Goal: Task Accomplishment & Management: Manage account settings

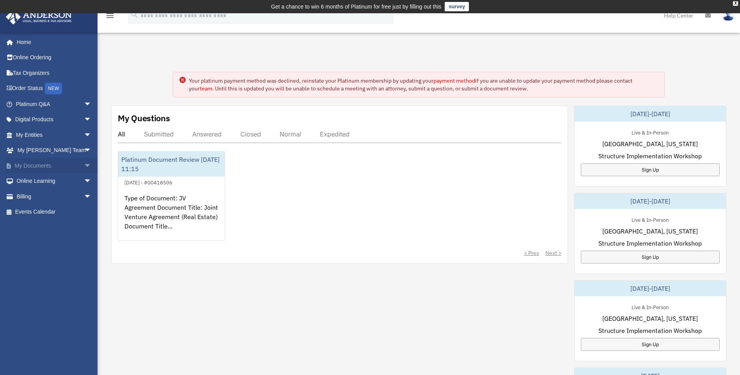
click at [51, 171] on link "My Documents arrow_drop_down" at bounding box center [54, 166] width 98 height 16
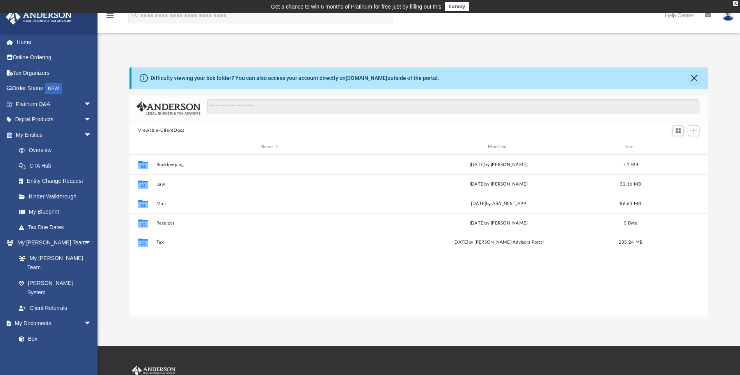
scroll to position [172, 572]
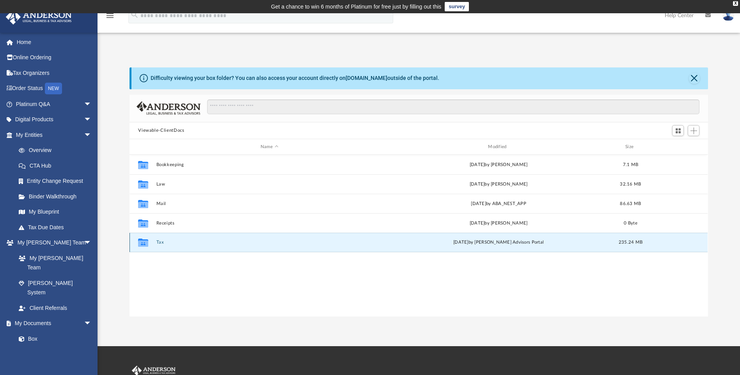
click at [160, 241] on button "Tax" at bounding box center [269, 242] width 226 height 5
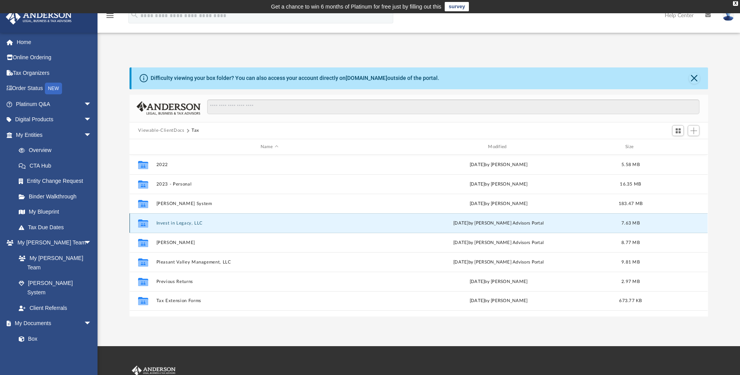
click at [179, 224] on button "Invest in Legacy, LLC" at bounding box center [269, 223] width 226 height 5
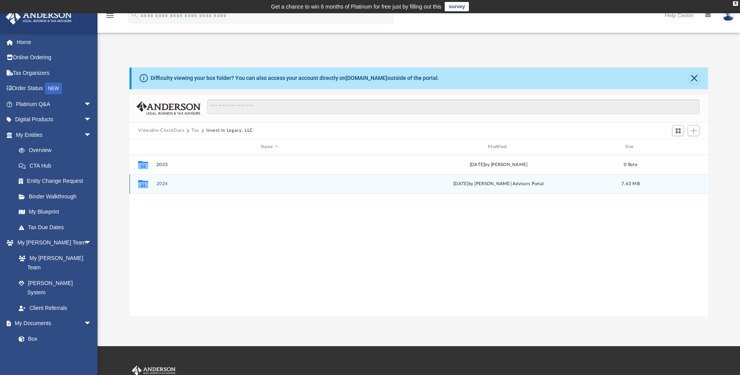
click at [162, 186] on button "2024" at bounding box center [269, 184] width 226 height 5
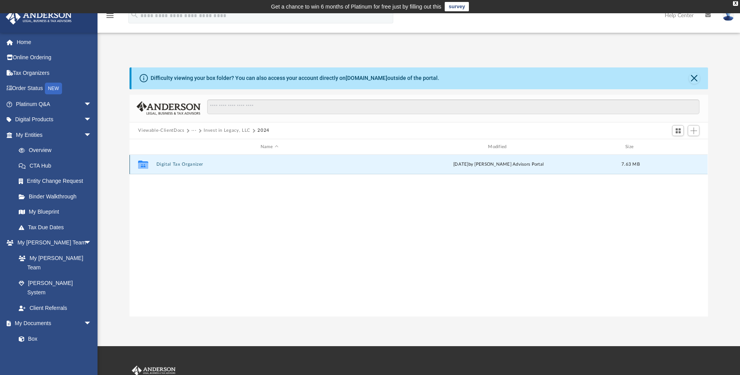
click at [186, 163] on button "Digital Tax Organizer" at bounding box center [269, 164] width 226 height 5
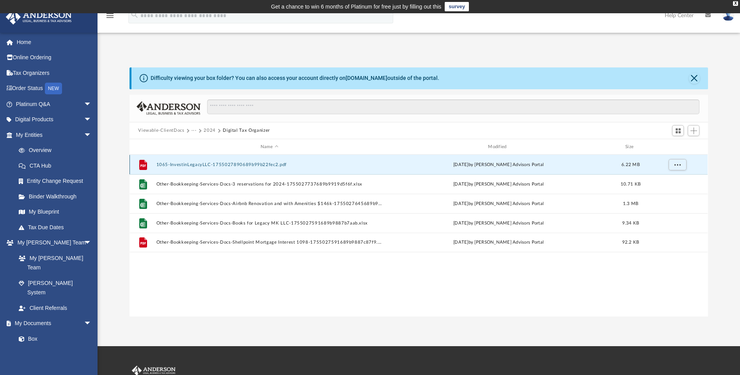
click at [184, 165] on button "1065-InvestinLegacyLLC-1755027890689b99b22fec2.pdf" at bounding box center [269, 164] width 226 height 5
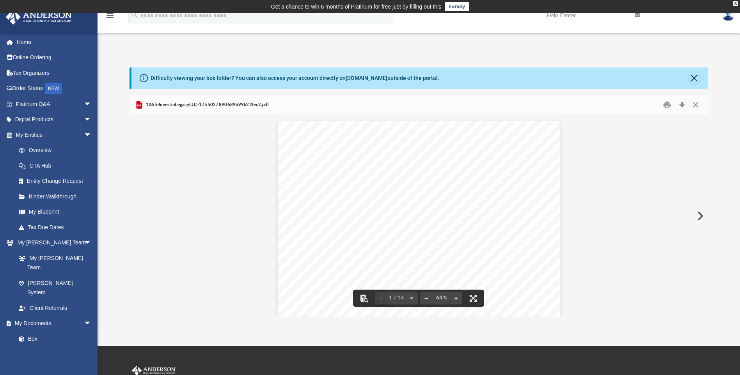
click at [718, 188] on div "Difficulty viewing your box folder? You can also access your account directly o…" at bounding box center [418, 191] width 642 height 249
click at [695, 104] on button "Close" at bounding box center [695, 105] width 14 height 12
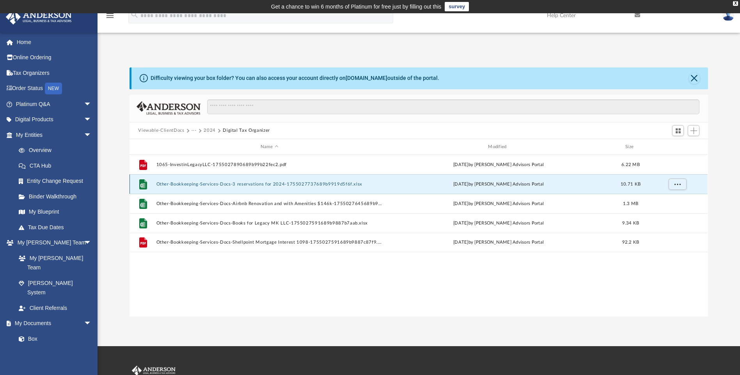
click at [214, 186] on button "Other-Bookkeeping-Services-Docs-3 reservations for 2024-1755027737689b9919d5f6f…" at bounding box center [269, 184] width 226 height 5
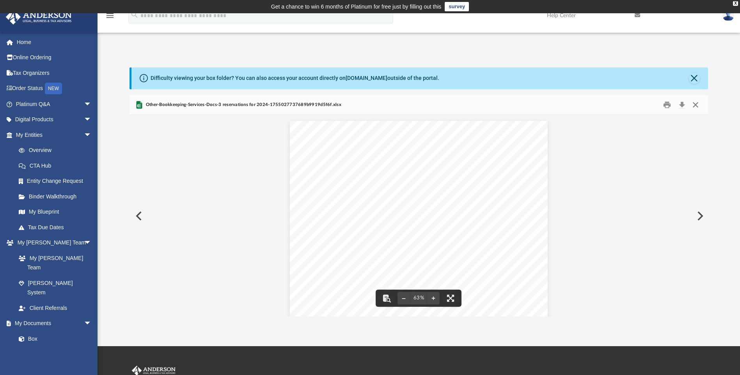
click at [692, 108] on button "Close" at bounding box center [695, 105] width 14 height 12
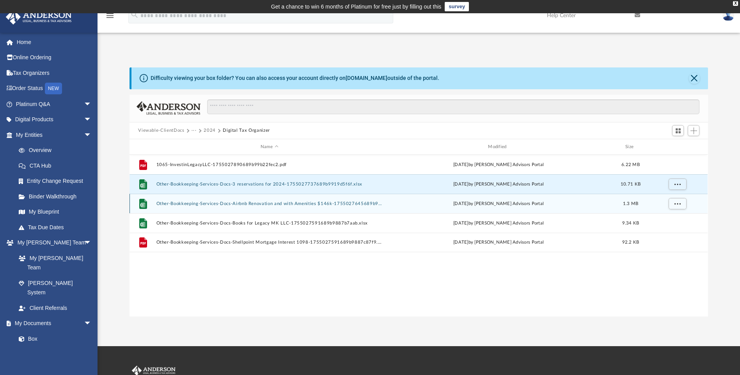
click at [245, 207] on div "File Other-Bookkeeping-Services-Docs-Airbnb Renovation and with Amenities $146k…" at bounding box center [418, 203] width 578 height 19
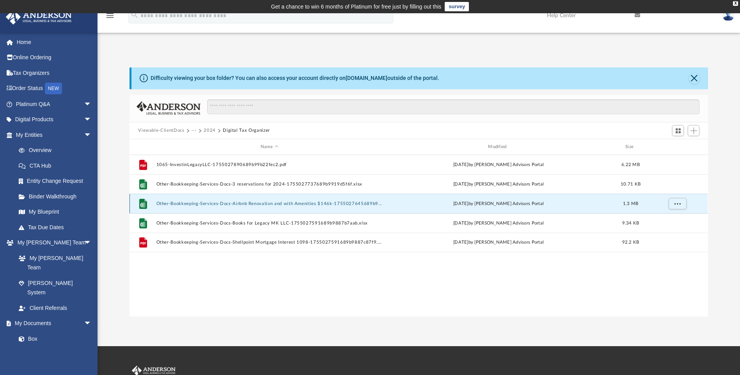
click at [366, 205] on button "Other-Bookkeeping-Services-Docs-Airbnb Renovation and with Amenities $146k-1755…" at bounding box center [269, 203] width 226 height 5
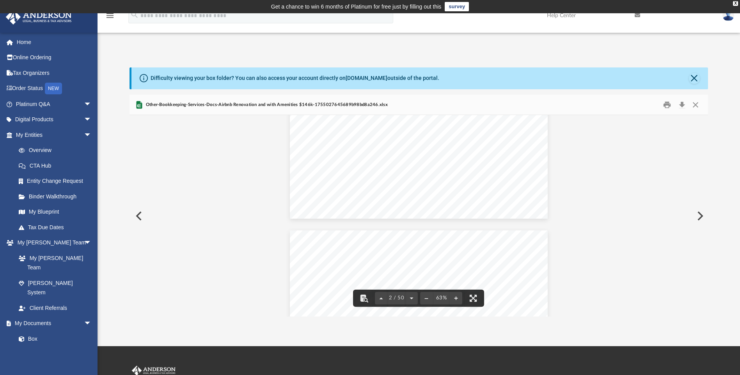
scroll to position [156, 0]
click at [693, 105] on button "Close" at bounding box center [695, 105] width 14 height 12
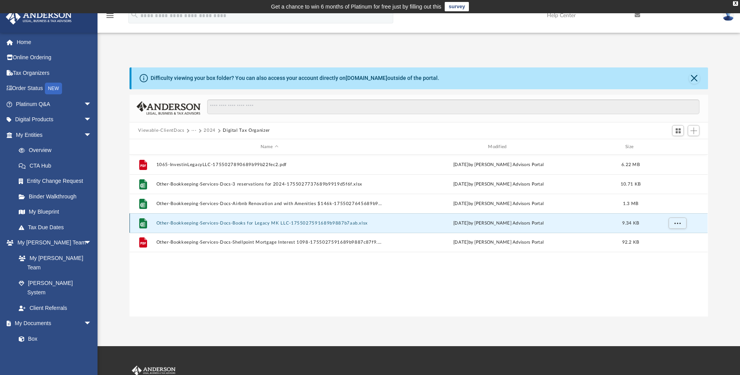
click at [239, 221] on button "Other-Bookkeeping-Services-Docs-Books for Legacy MK LLC-1755027591689b9887b7aab…" at bounding box center [269, 223] width 226 height 5
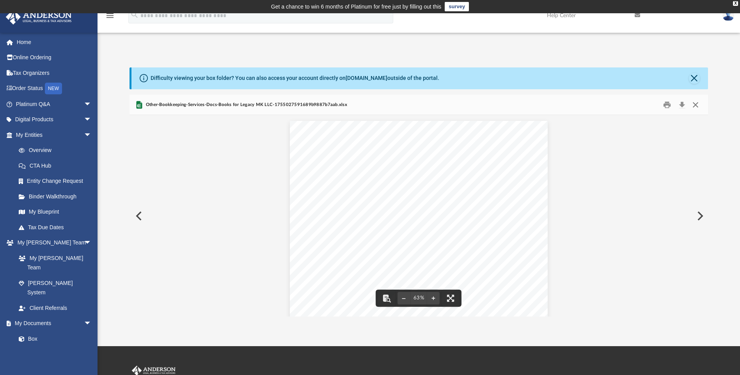
click at [692, 105] on button "Close" at bounding box center [695, 105] width 14 height 12
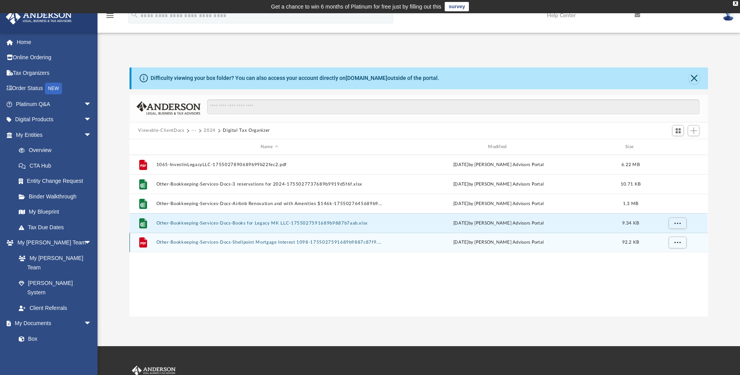
click at [258, 244] on button "Other-Bookkeeping-Services-Docs-Shellpoint Mortgage Interest 1098-1755027591689…" at bounding box center [269, 242] width 226 height 5
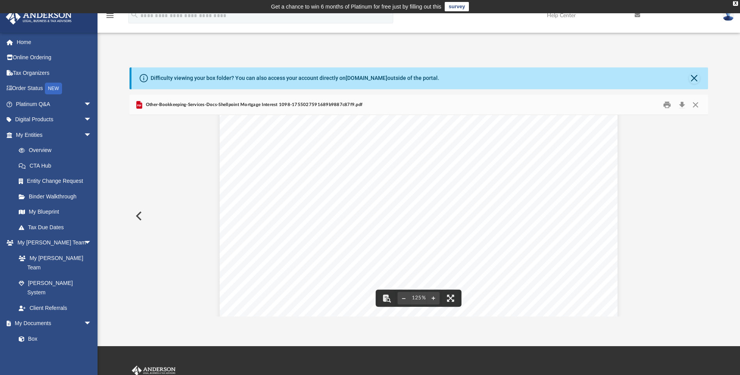
scroll to position [234, 0]
click at [697, 104] on button "Close" at bounding box center [695, 105] width 14 height 12
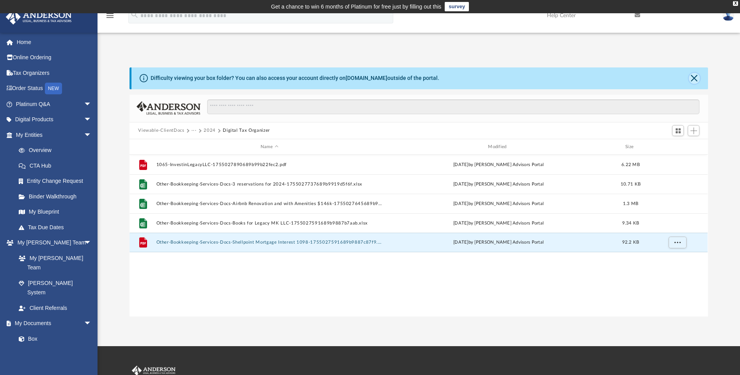
click at [695, 78] on button "Close" at bounding box center [694, 78] width 11 height 11
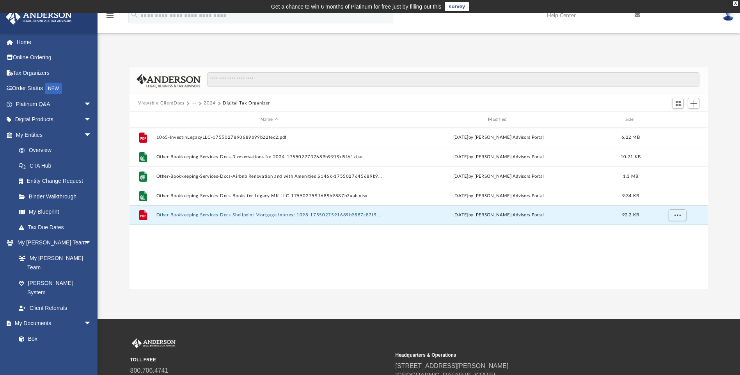
click at [212, 104] on button "2024" at bounding box center [210, 103] width 12 height 7
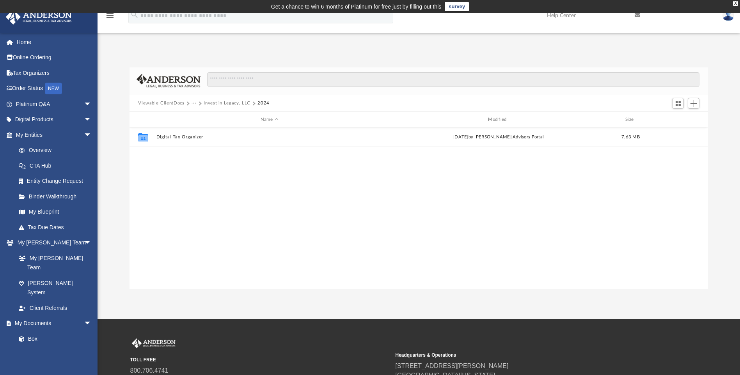
click at [225, 103] on button "Invest in Legacy, LLC" at bounding box center [227, 103] width 47 height 7
click at [193, 104] on button "Tax" at bounding box center [195, 103] width 8 height 7
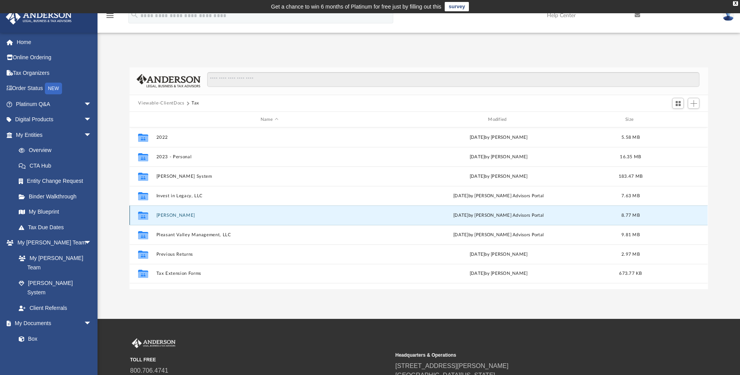
click at [172, 216] on button "[PERSON_NAME]" at bounding box center [269, 215] width 226 height 5
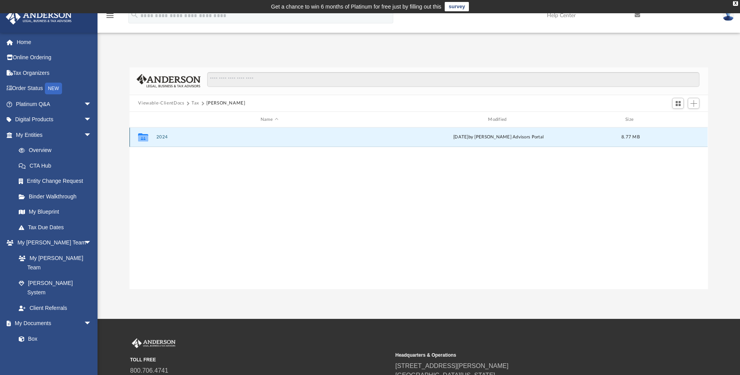
click at [160, 136] on button "2024" at bounding box center [269, 137] width 226 height 5
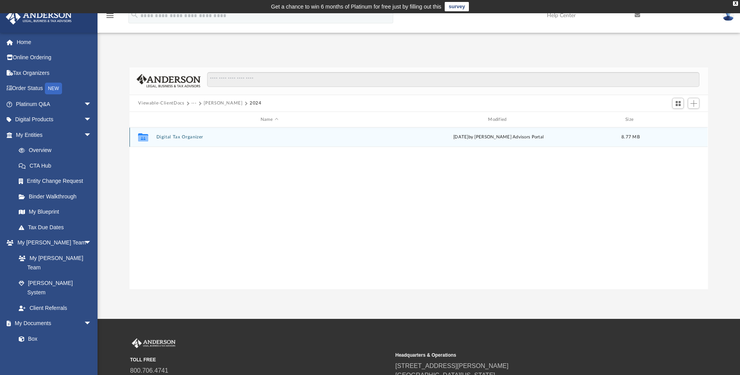
click at [191, 138] on button "Digital Tax Organizer" at bounding box center [269, 137] width 226 height 5
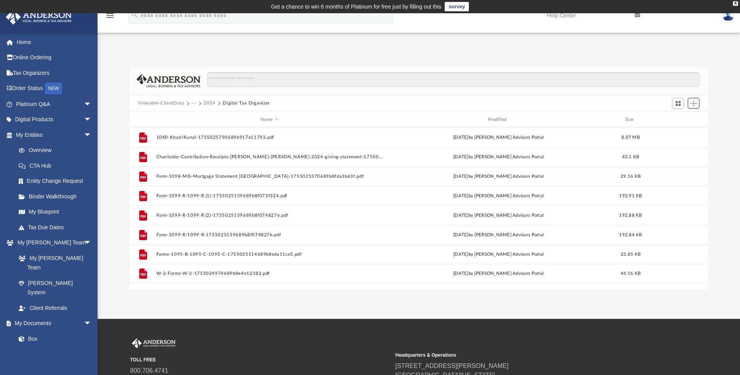
click at [695, 101] on span "Add" at bounding box center [693, 103] width 7 height 7
click at [681, 119] on li "Upload" at bounding box center [682, 119] width 25 height 8
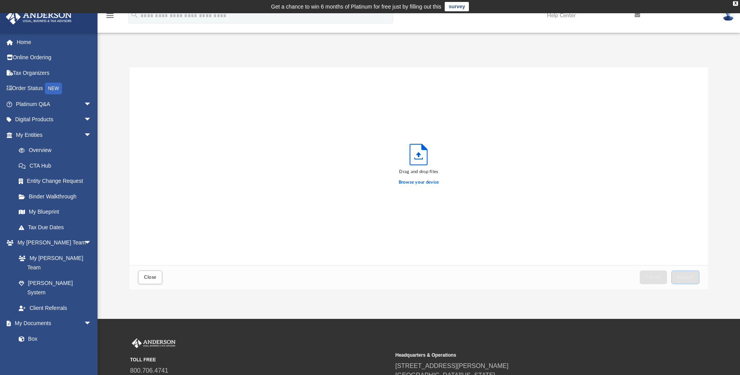
scroll to position [192, 572]
click at [415, 184] on label "Browse your device" at bounding box center [419, 182] width 41 height 7
click at [0, 0] on input "Browse your device" at bounding box center [0, 0] width 0 height 0
click at [147, 273] on button "Close" at bounding box center [150, 278] width 24 height 14
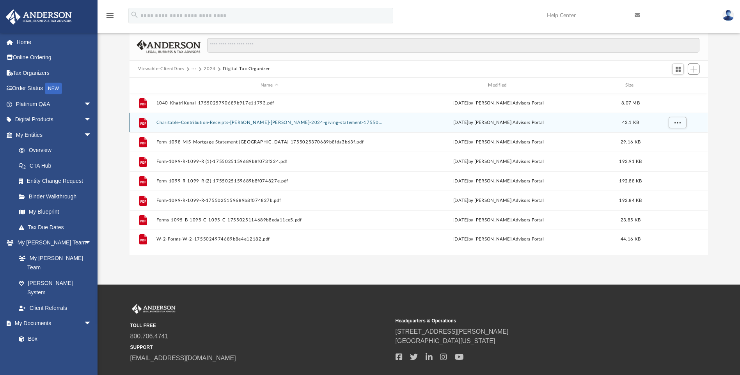
scroll to position [0, 0]
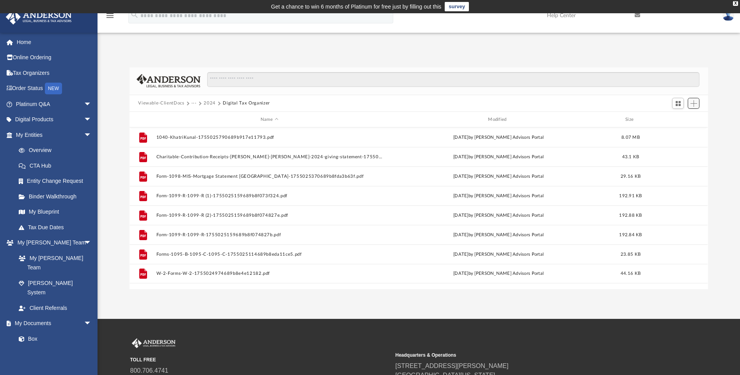
click at [695, 103] on span "Add" at bounding box center [693, 103] width 7 height 7
click at [680, 135] on li "New Folder" at bounding box center [682, 131] width 25 height 8
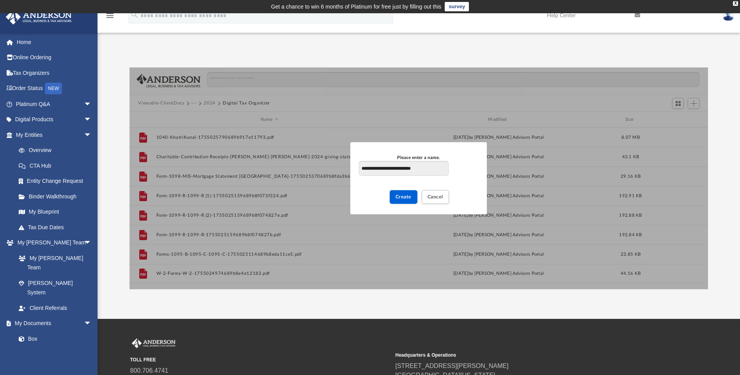
type input "**********"
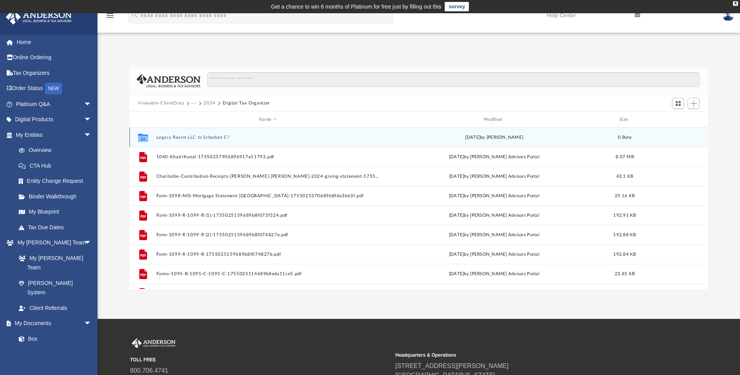
click at [219, 138] on button "Legacy Realm LLC to Schedule C?" at bounding box center [267, 137] width 223 height 5
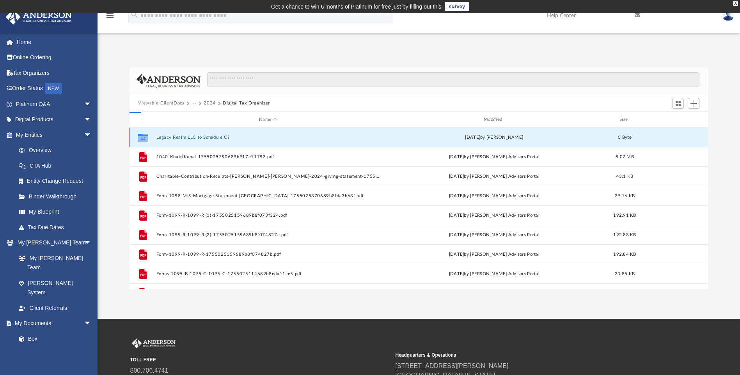
click at [219, 138] on button "Legacy Realm LLC to Schedule C?" at bounding box center [267, 137] width 223 height 5
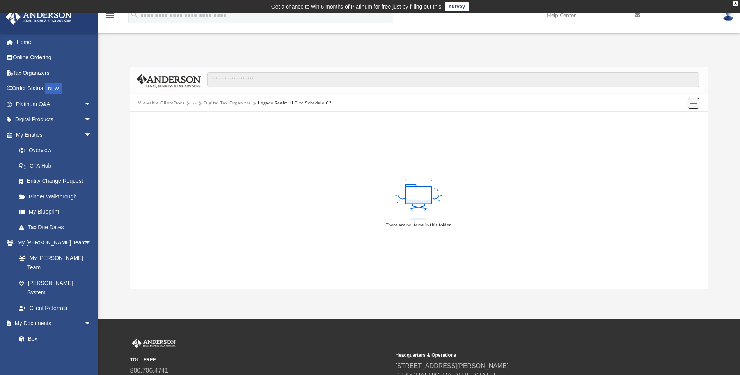
click at [694, 103] on span "Add" at bounding box center [693, 103] width 7 height 7
click at [684, 120] on li "Upload" at bounding box center [682, 119] width 25 height 8
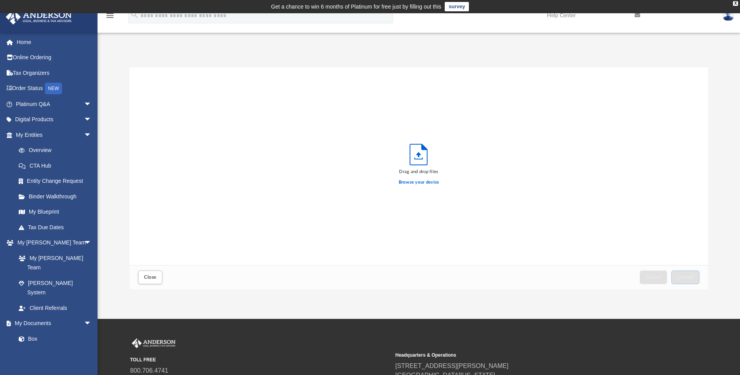
scroll to position [192, 572]
click at [411, 182] on label "Browse your device" at bounding box center [419, 182] width 41 height 7
click at [0, 0] on input "Browse your device" at bounding box center [0, 0] width 0 height 0
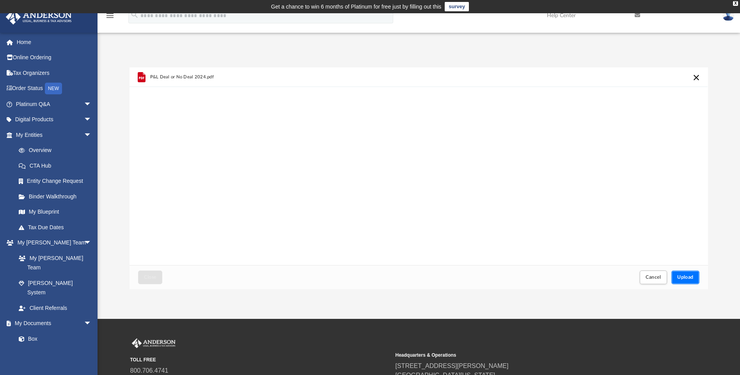
click at [682, 275] on span "Upload" at bounding box center [685, 277] width 16 height 5
click at [150, 279] on span "Close" at bounding box center [150, 277] width 12 height 5
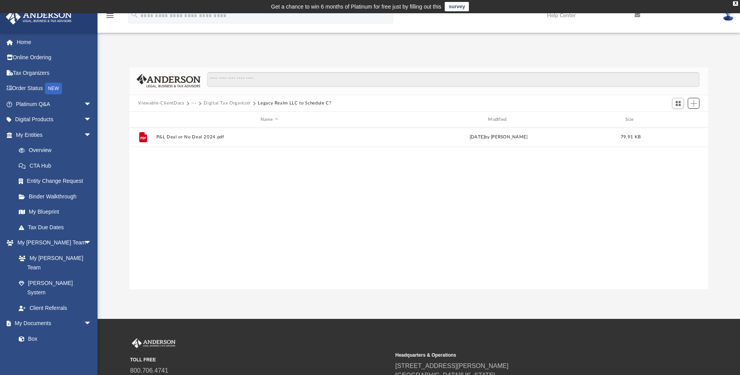
scroll to position [172, 572]
click at [694, 104] on span "Add" at bounding box center [693, 103] width 7 height 7
click at [682, 118] on li "Upload" at bounding box center [682, 119] width 25 height 8
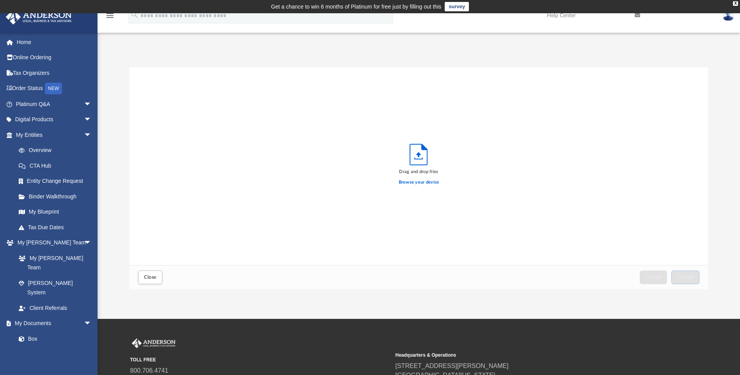
scroll to position [192, 572]
click at [414, 182] on label "Browse your device" at bounding box center [419, 182] width 41 height 7
click at [0, 0] on input "Browse your device" at bounding box center [0, 0] width 0 height 0
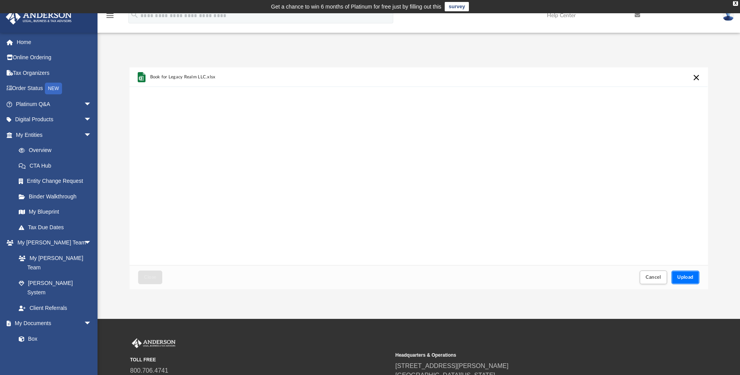
click at [686, 282] on button "Upload" at bounding box center [685, 278] width 28 height 14
